Goal: Find specific fact: Find specific fact

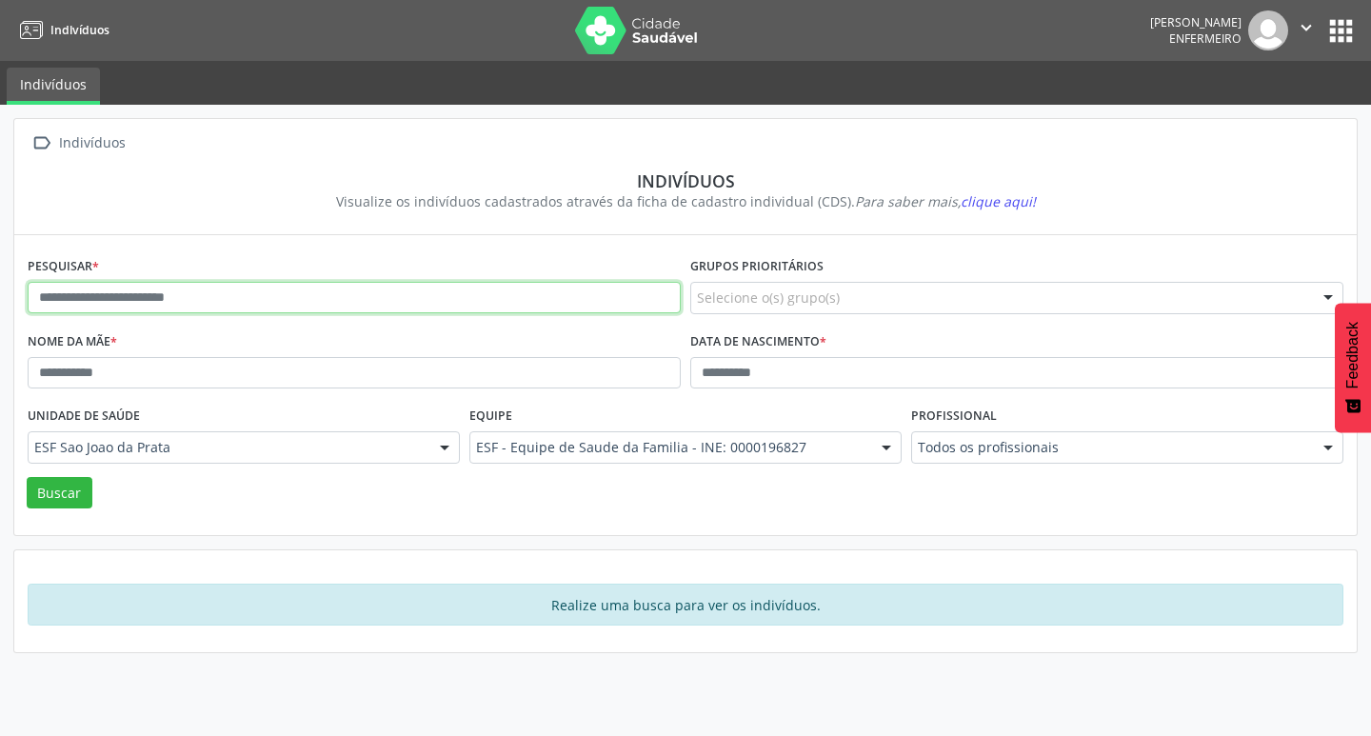
click at [99, 305] on input "text" at bounding box center [354, 298] width 653 height 32
paste input "**********"
type input "**********"
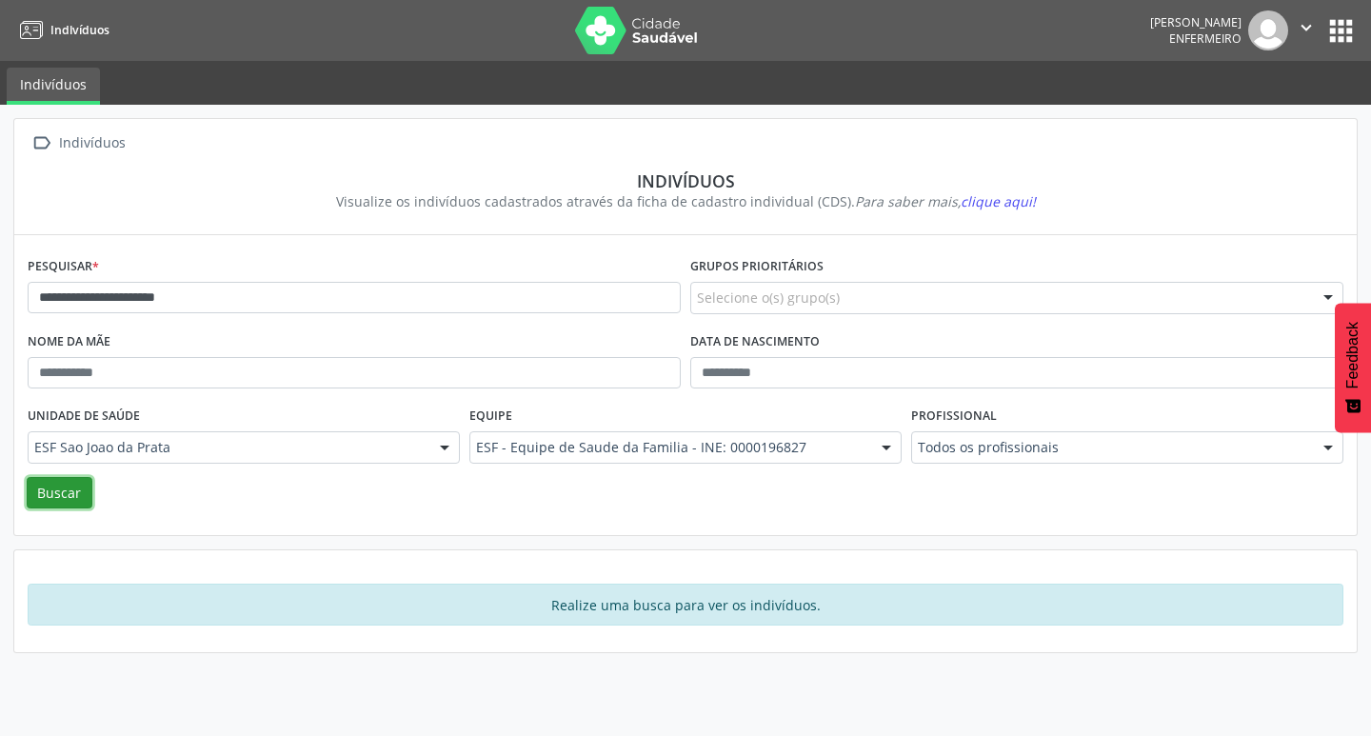
click at [73, 503] on button "Buscar" at bounding box center [60, 493] width 66 height 32
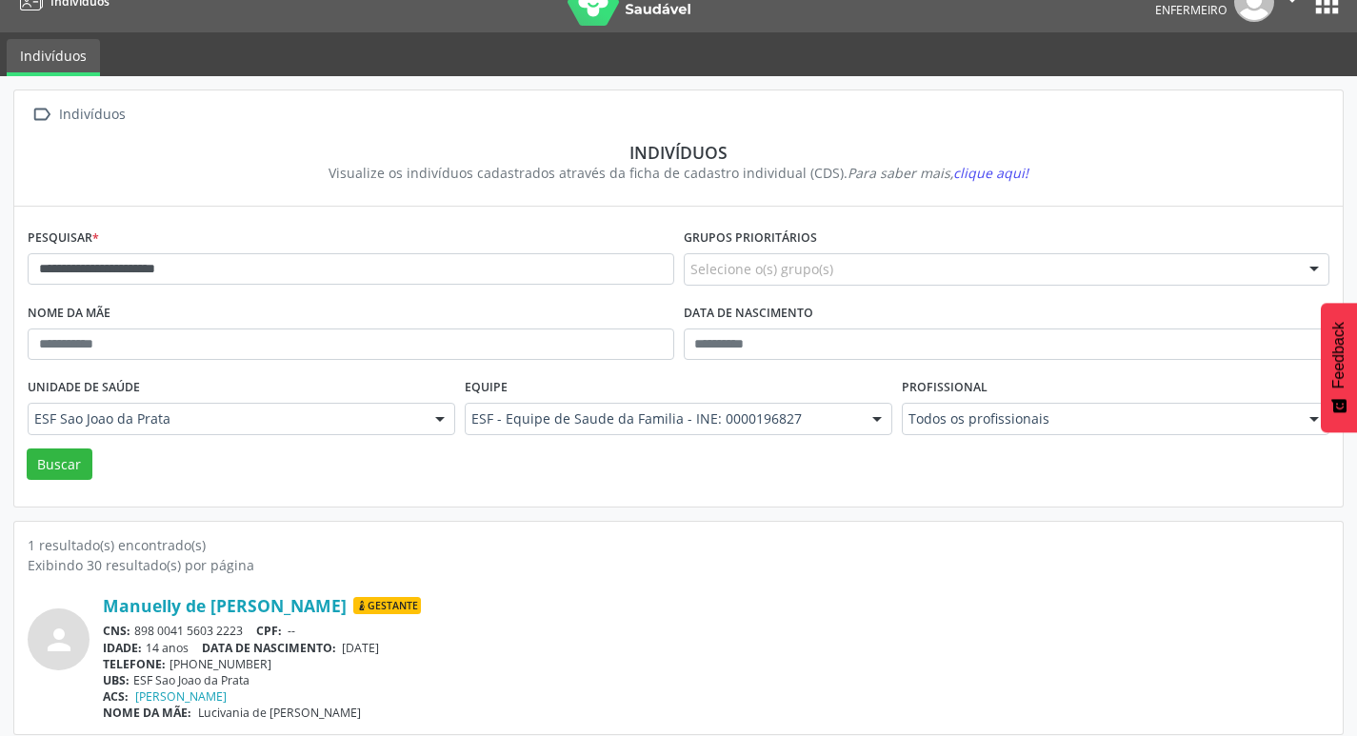
scroll to position [41, 0]
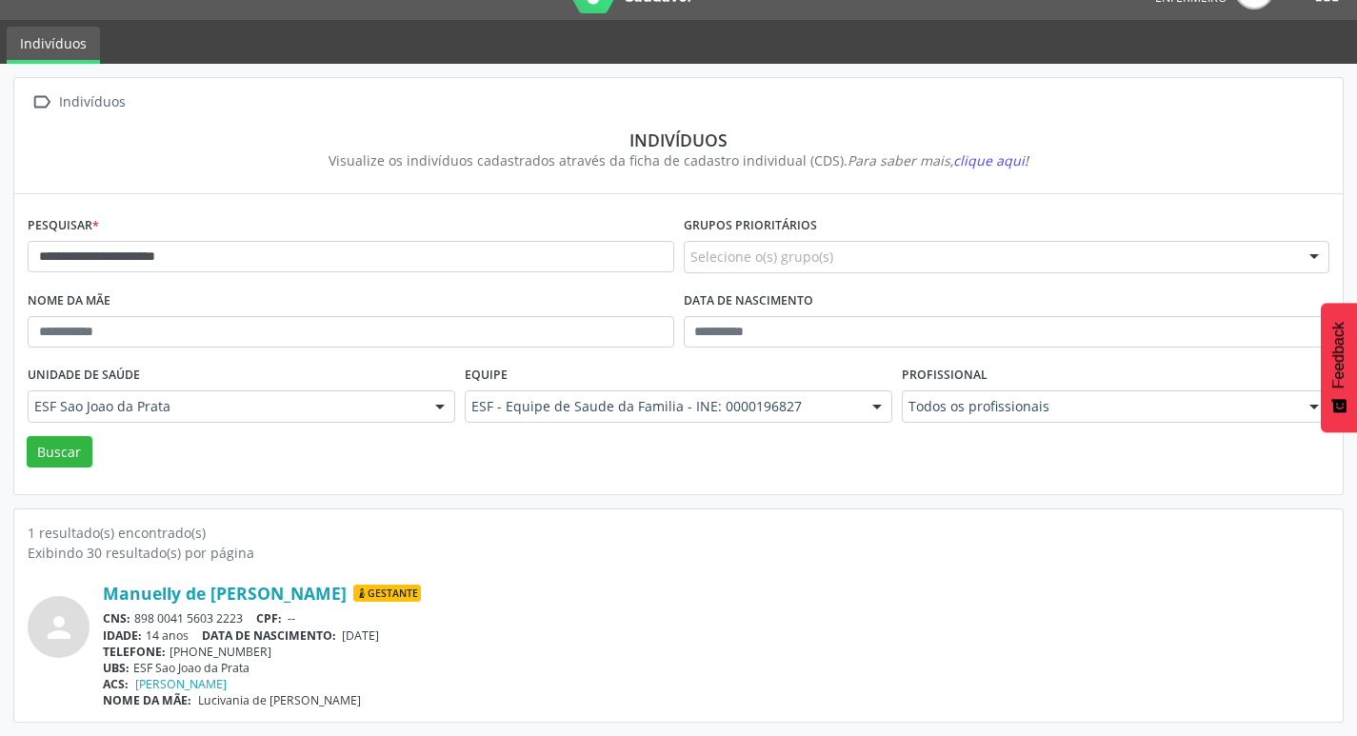
drag, startPoint x: 195, startPoint y: 699, endPoint x: 337, endPoint y: 699, distance: 141.8
click at [337, 699] on div "NOME DA MÃE: Lucivania de [PERSON_NAME]" at bounding box center [716, 700] width 1226 height 16
copy span "Lucivania de [PERSON_NAME]"
drag, startPoint x: 170, startPoint y: 651, endPoint x: 260, endPoint y: 658, distance: 89.7
click at [260, 658] on div "TELEFONE: [PHONE_NUMBER]" at bounding box center [716, 652] width 1226 height 16
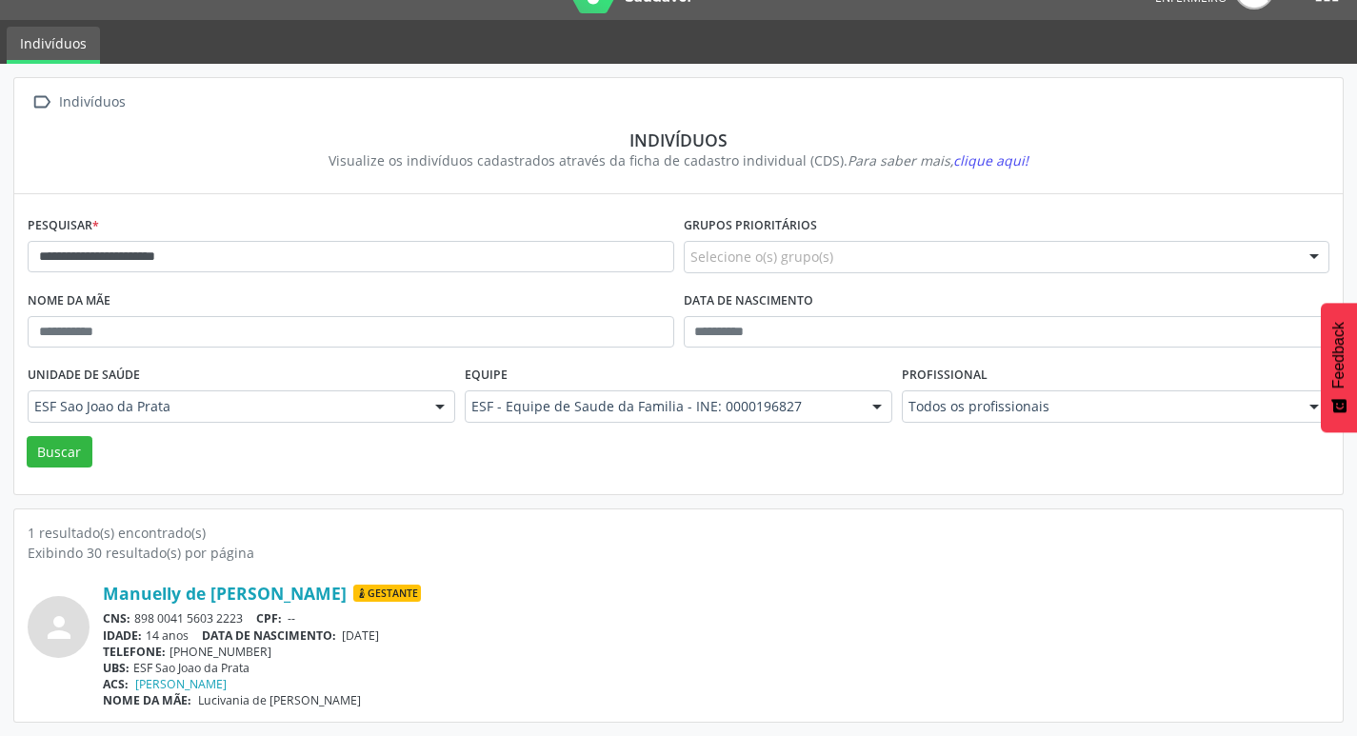
copy div "[PHONE_NUMBER]"
